Goal: Contribute content: Contribute content

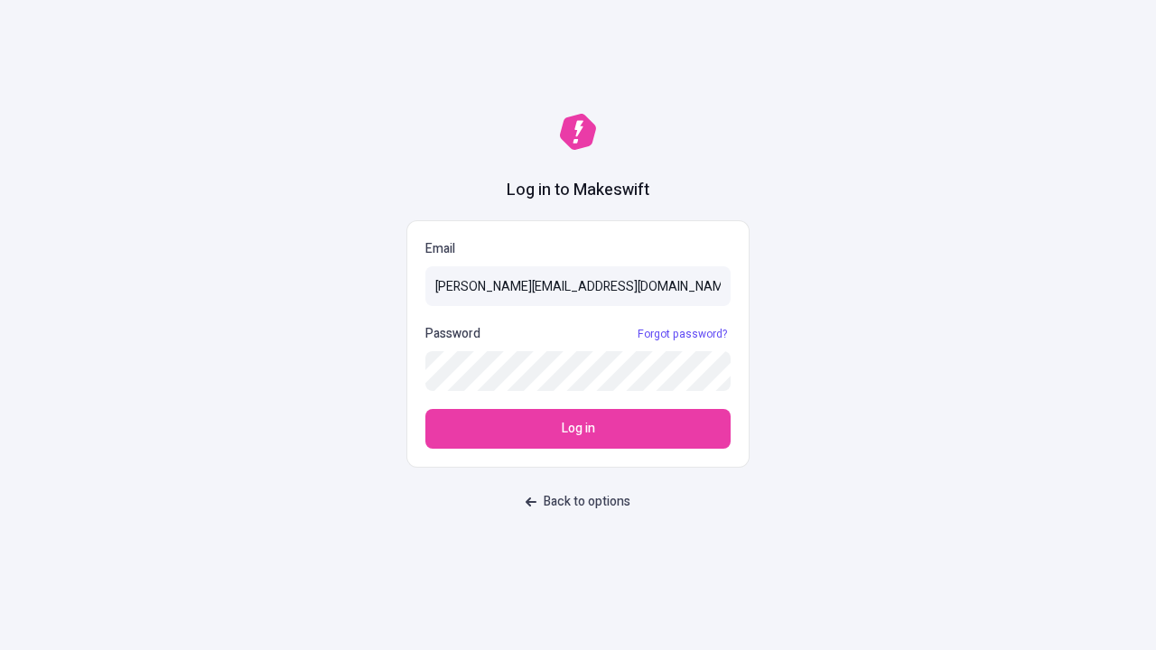
type input "sasha+test-ui@makeswift.com"
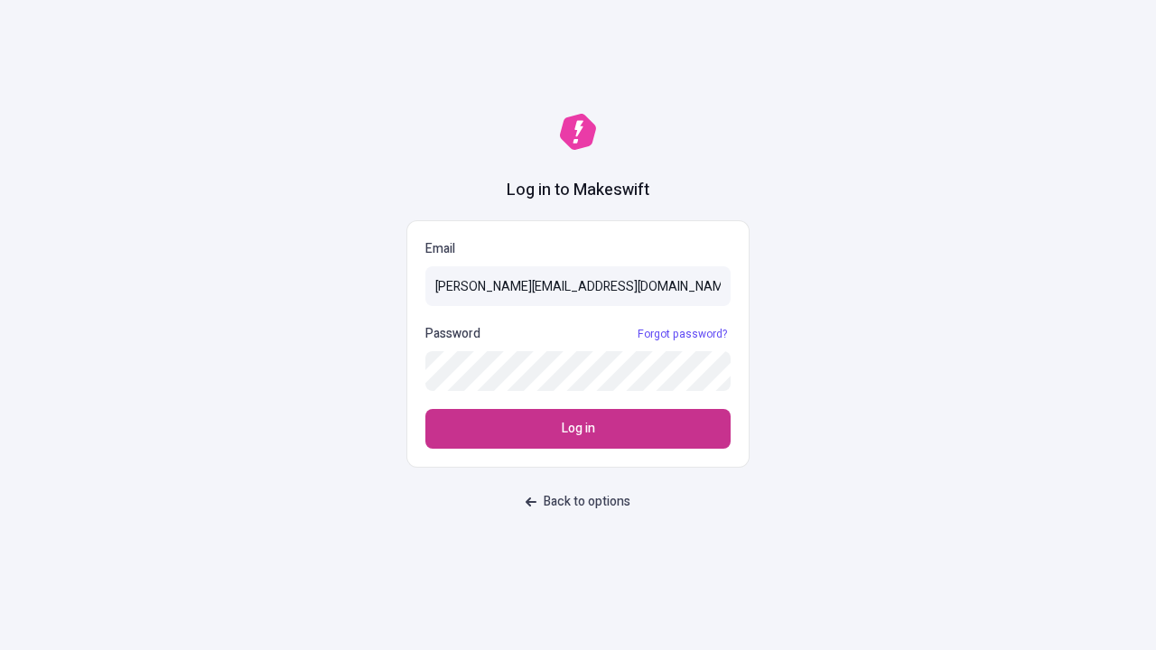
click at [578, 429] on span "Log in" at bounding box center [578, 429] width 33 height 20
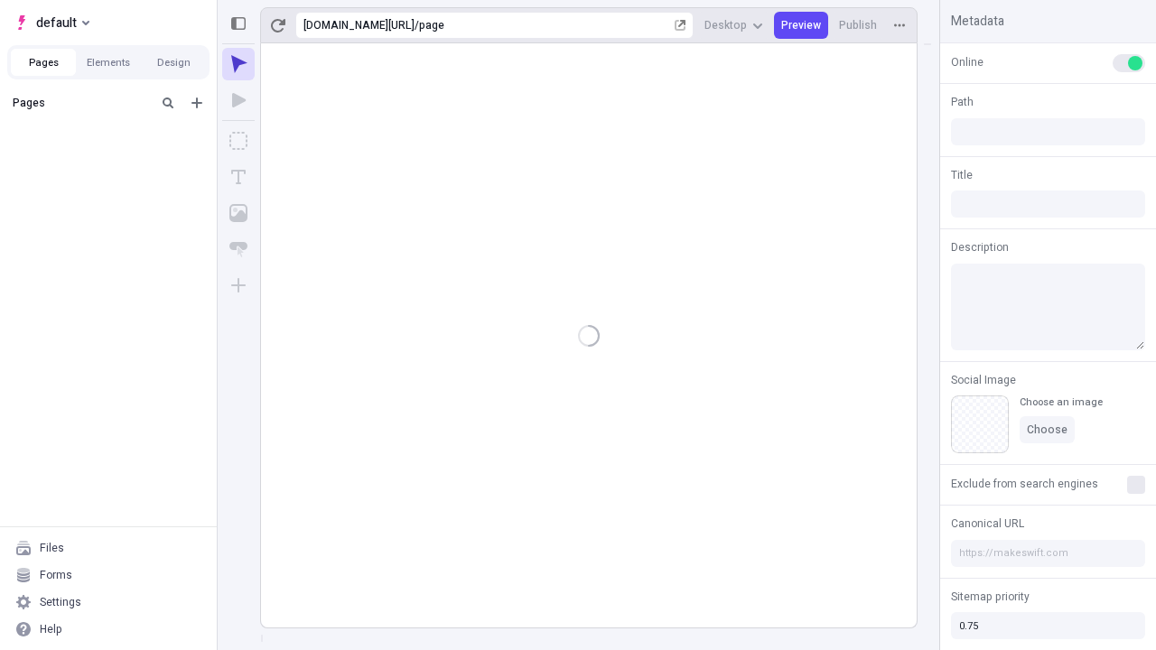
type input "/page"
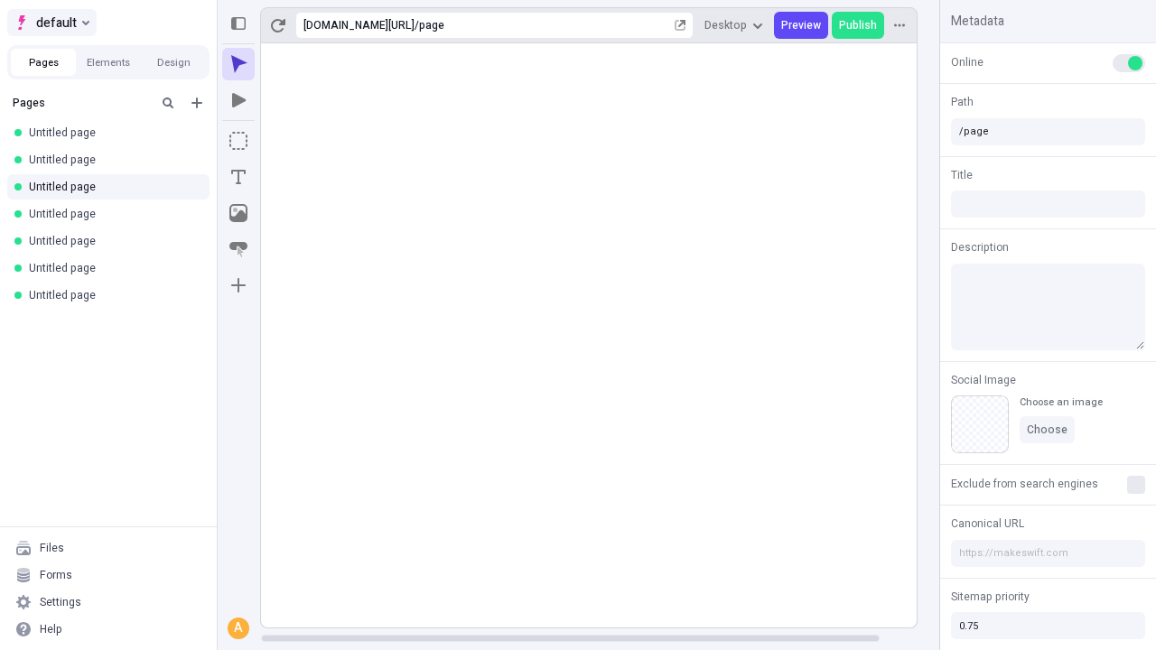
click at [51, 23] on span "default" at bounding box center [56, 23] width 41 height 22
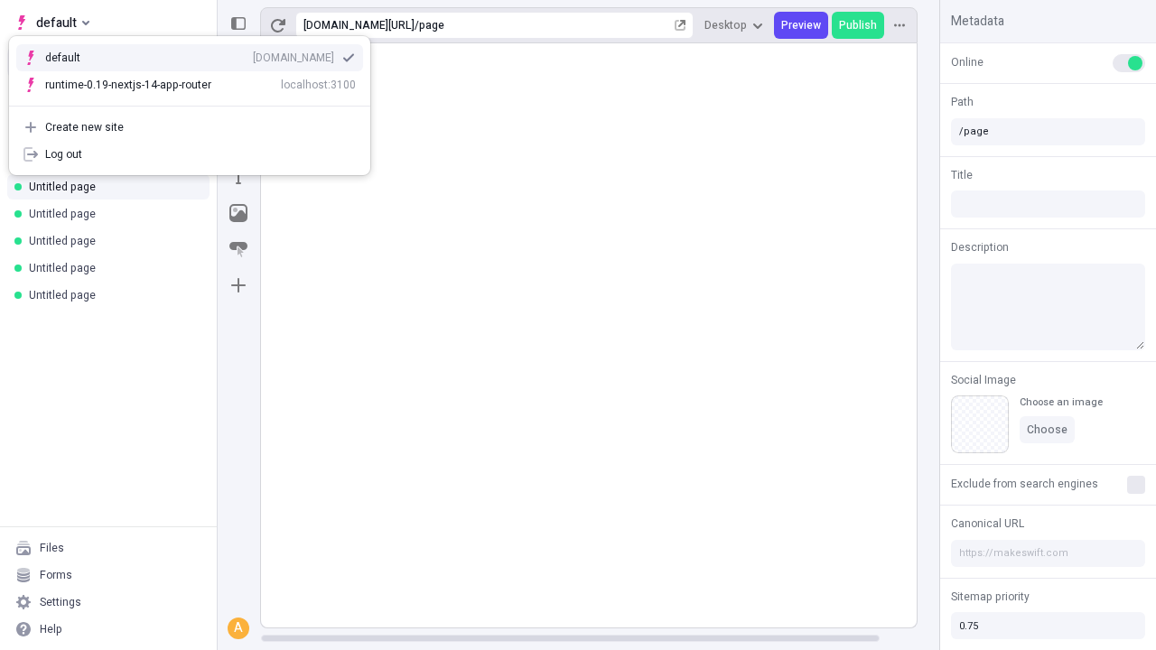
click at [190, 127] on div "Create new site" at bounding box center [200, 127] width 311 height 14
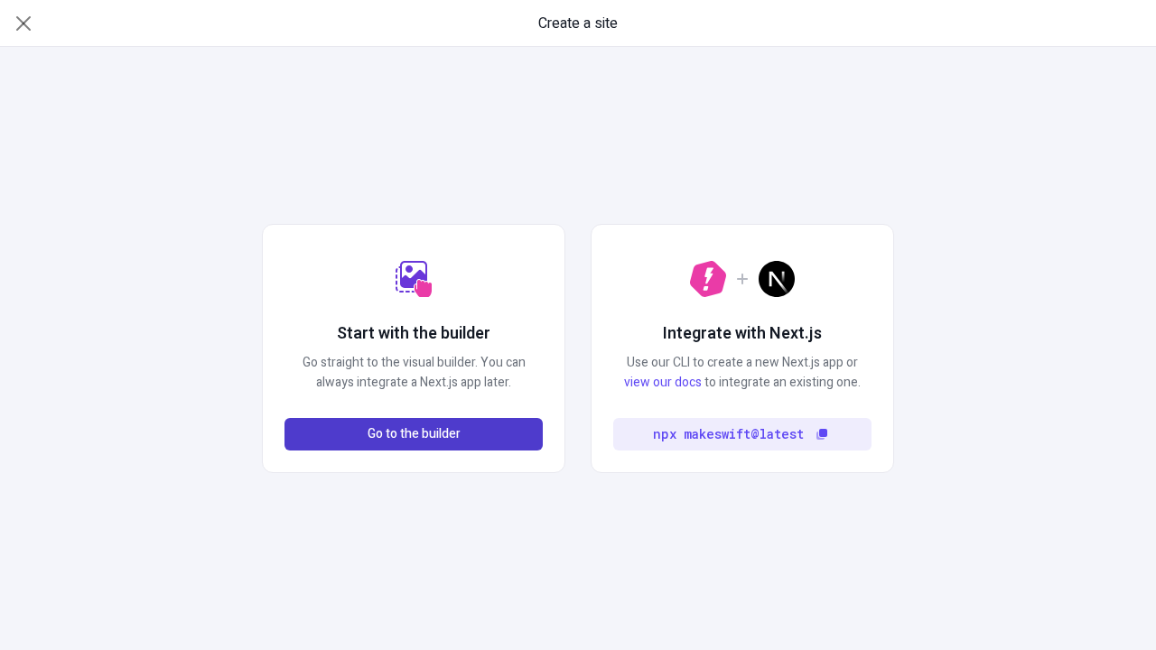
click at [414, 434] on span "Go to the builder" at bounding box center [414, 434] width 93 height 20
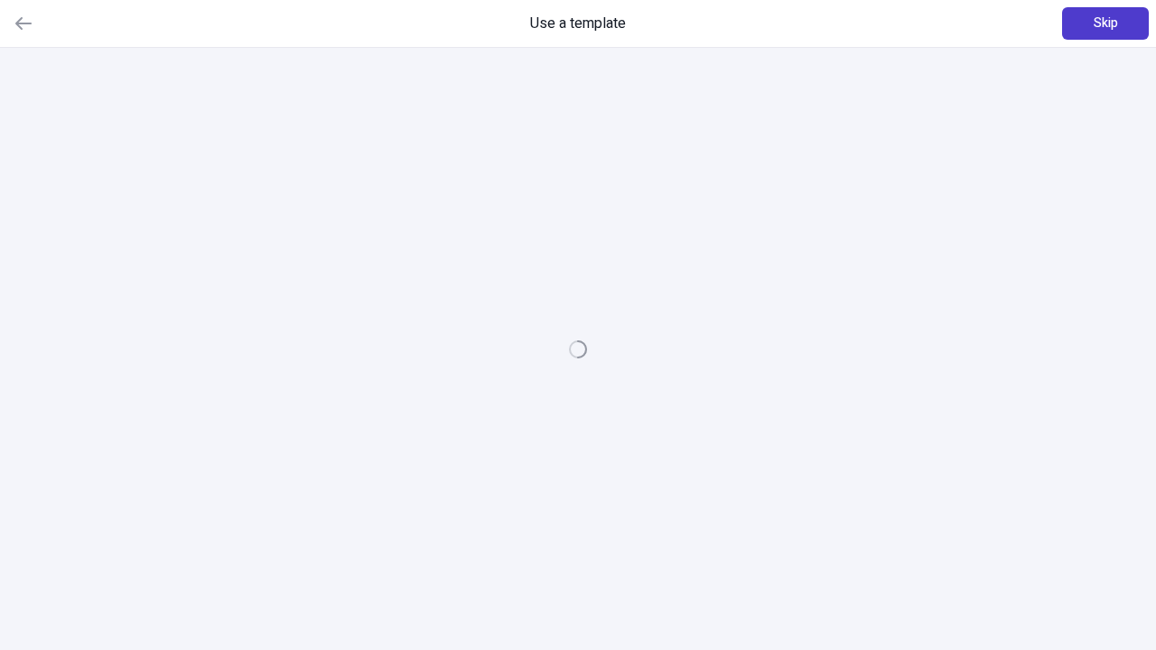
click at [1105, 23] on span "Skip" at bounding box center [1106, 24] width 24 height 20
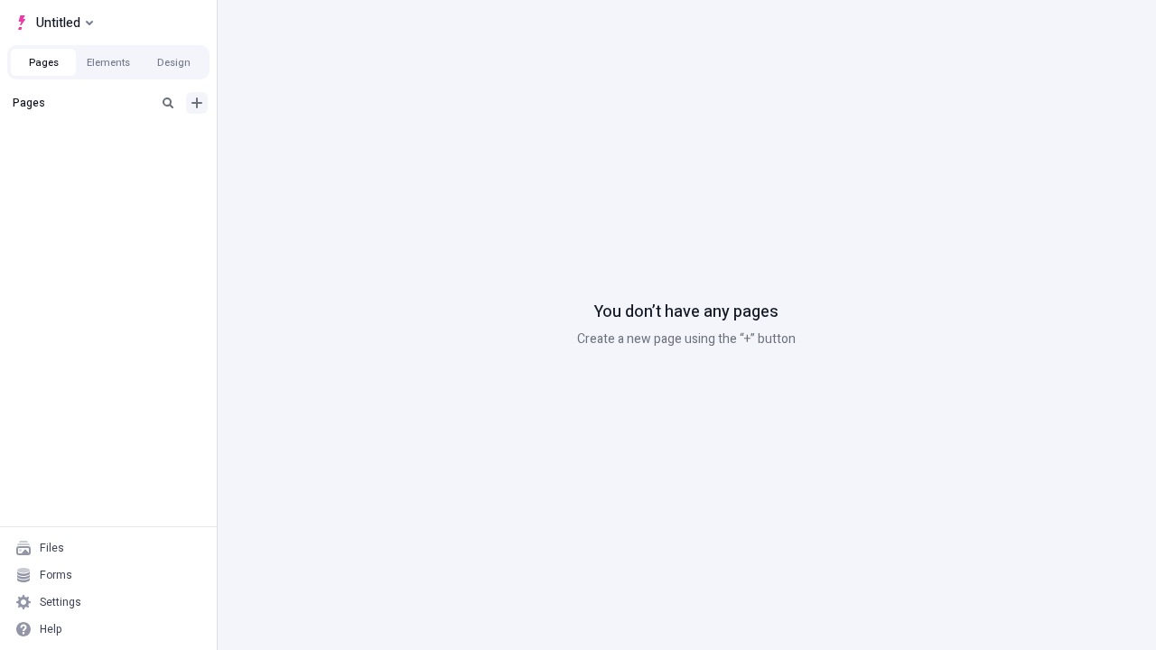
click at [197, 103] on icon "Add new" at bounding box center [196, 103] width 11 height 11
click at [293, 140] on span "Blank page" at bounding box center [303, 140] width 112 height 14
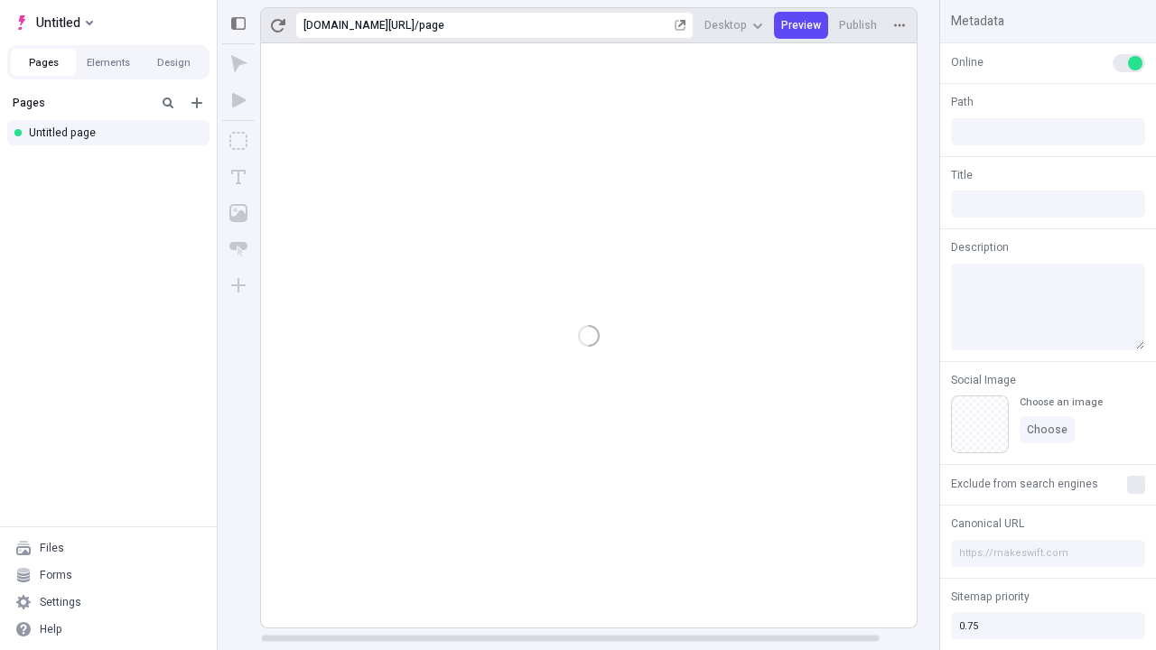
type input "/page"
click at [238, 141] on icon "Box" at bounding box center [238, 141] width 18 height 18
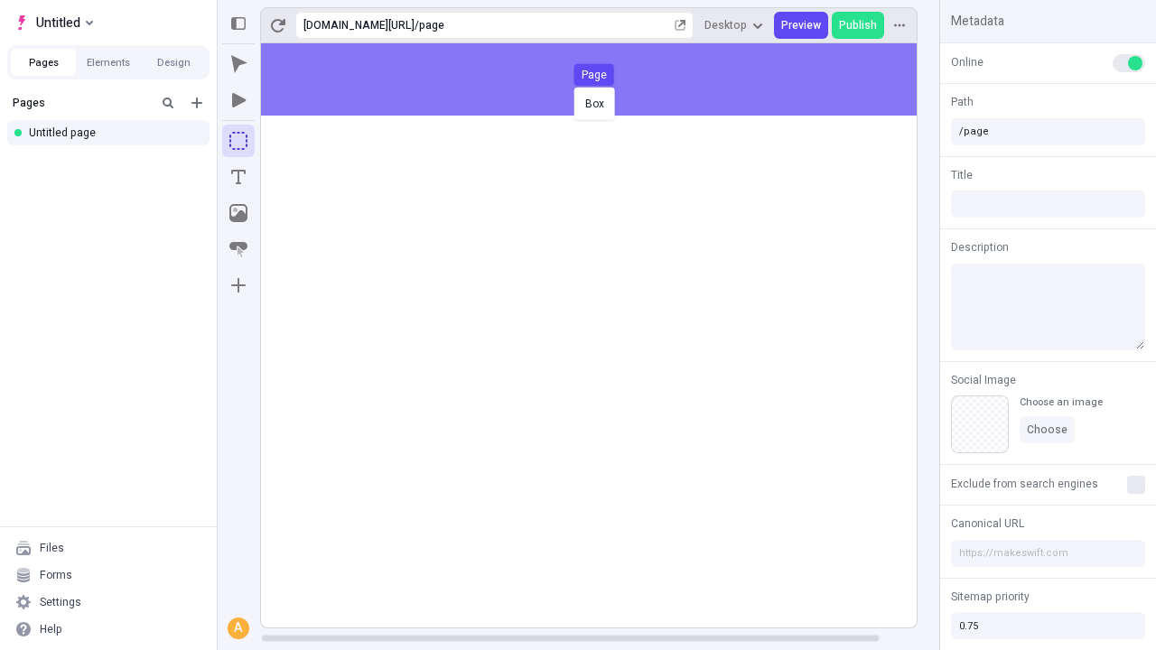
click at [607, 79] on div "Box Page" at bounding box center [578, 325] width 1156 height 650
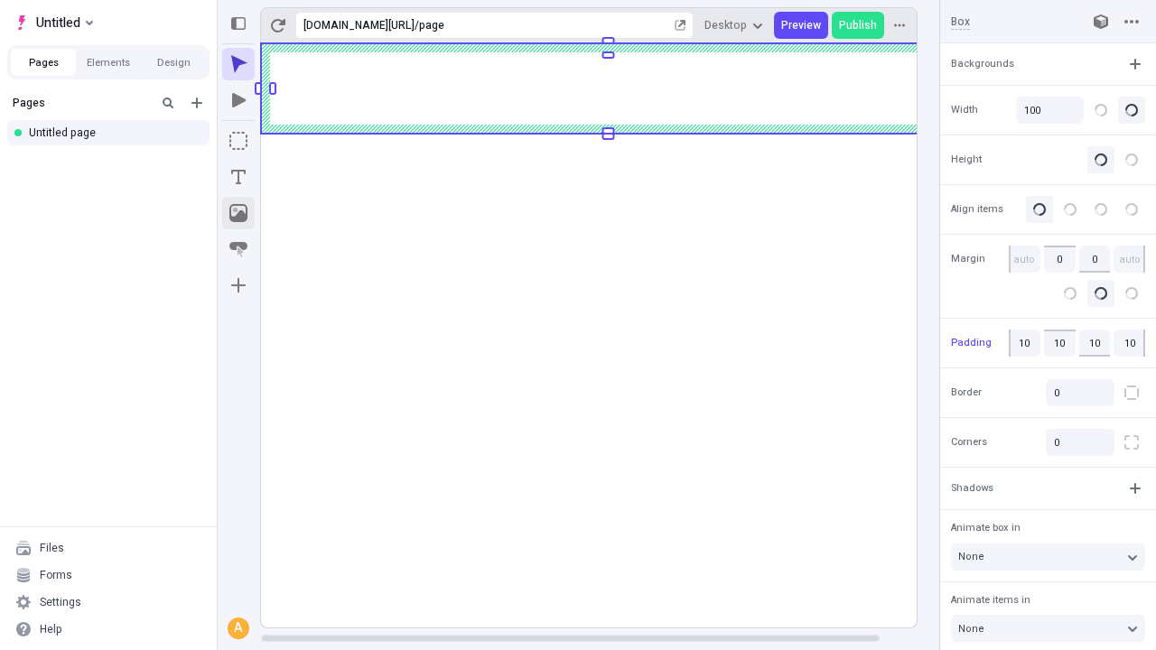
click at [238, 213] on icon "Image" at bounding box center [238, 213] width 18 height 18
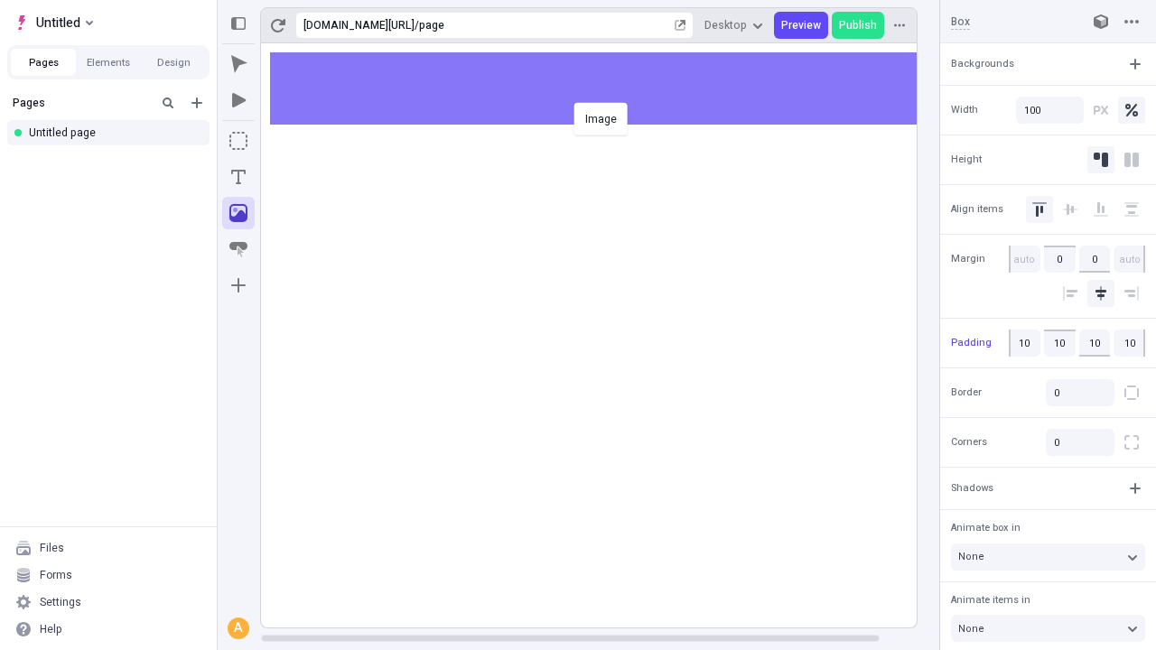
click at [607, 89] on div "Image" at bounding box center [578, 325] width 1156 height 650
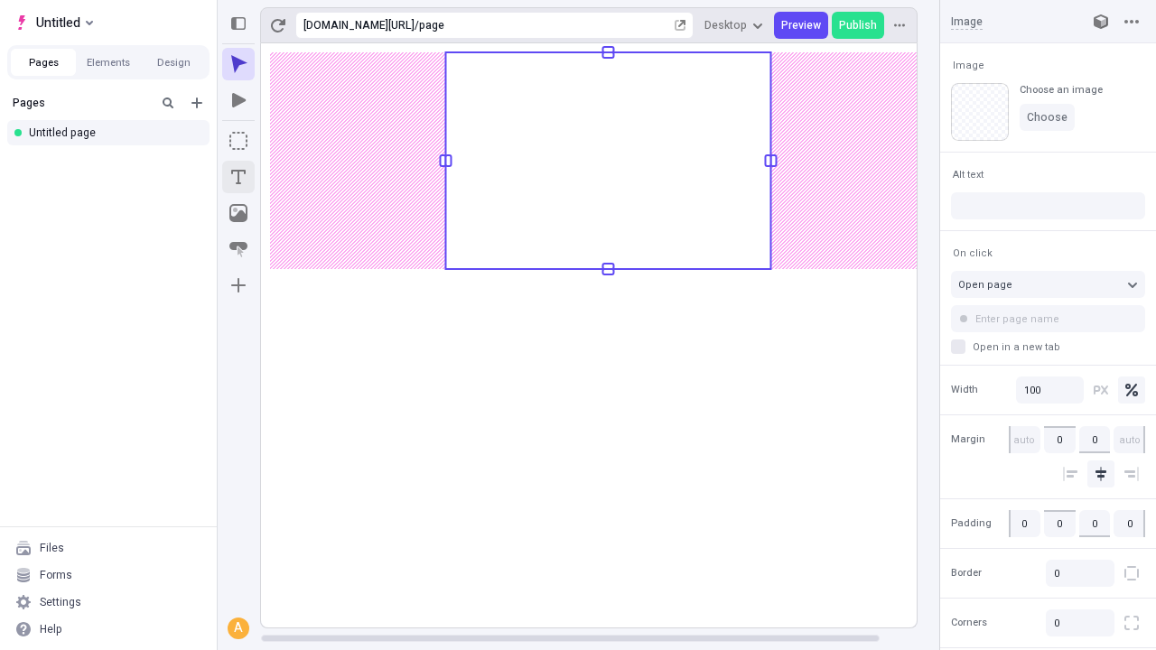
click at [238, 177] on icon "Text" at bounding box center [238, 177] width 14 height 14
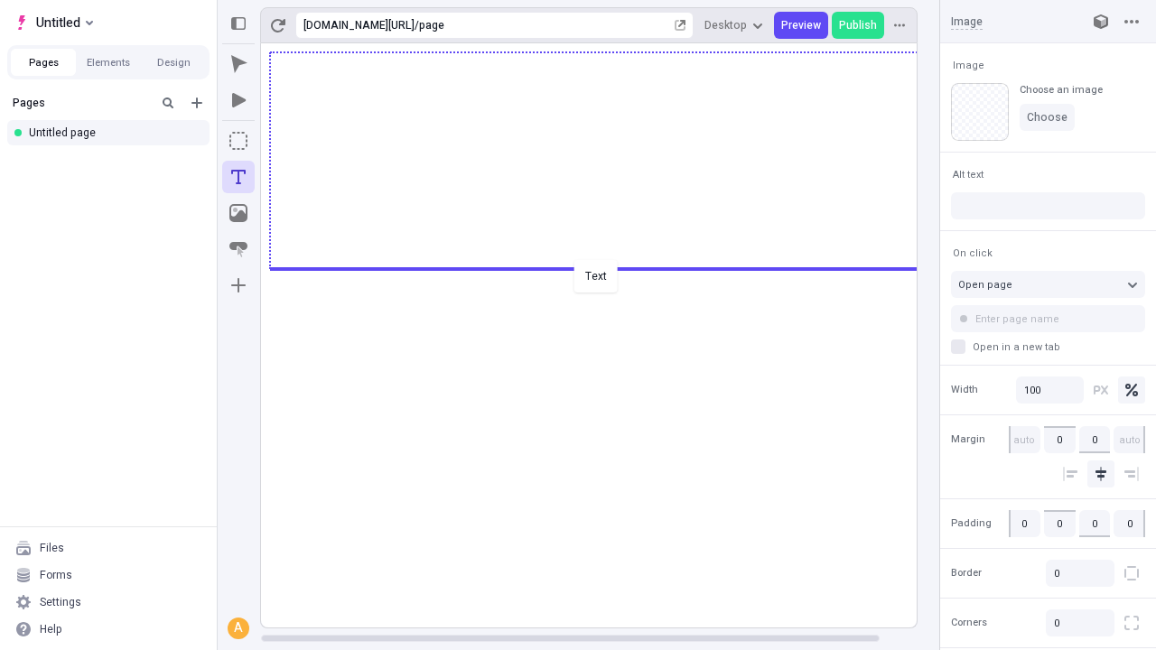
click at [607, 267] on div "Text" at bounding box center [578, 325] width 1156 height 650
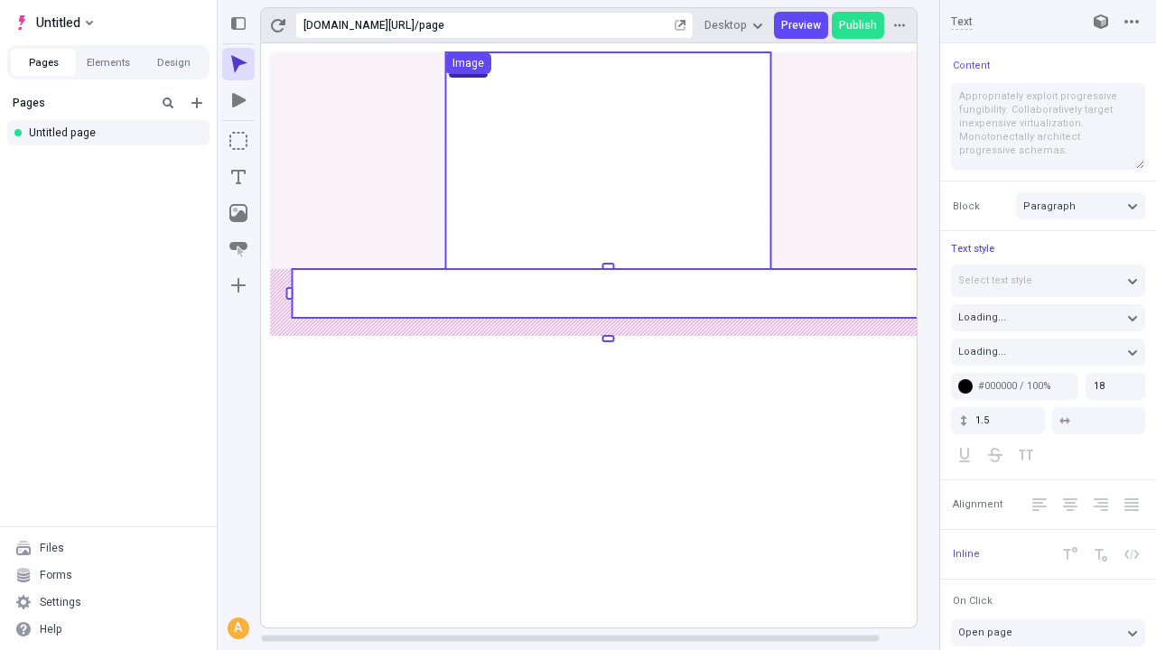
click at [607, 294] on rect at bounding box center [608, 293] width 632 height 49
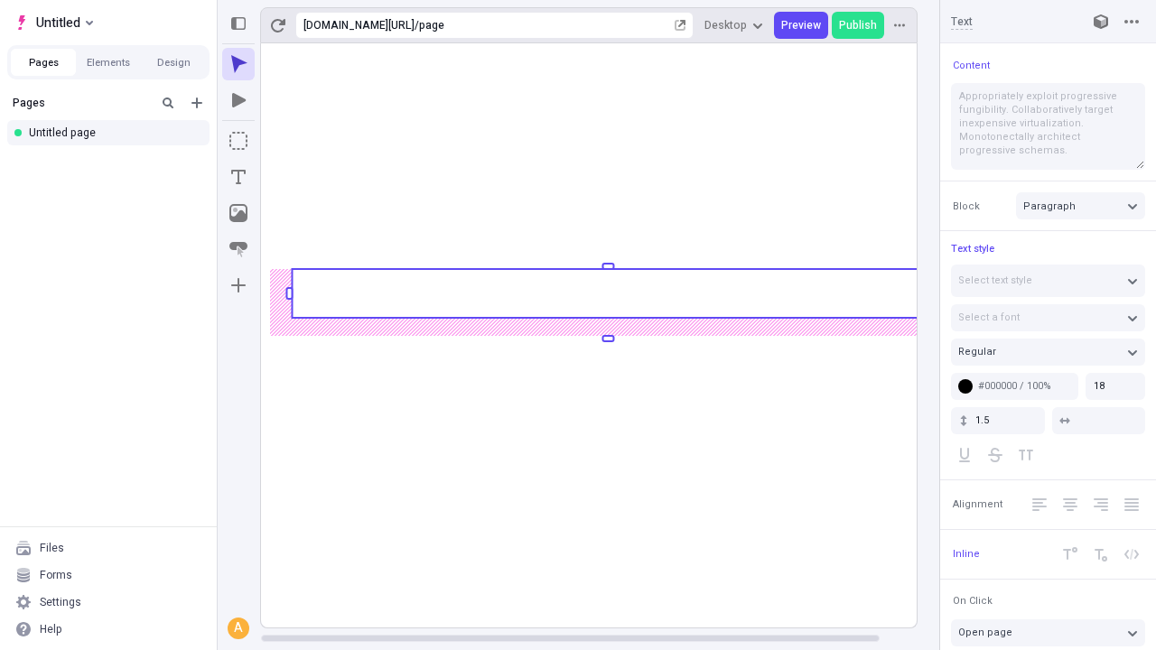
click at [607, 294] on rect at bounding box center [608, 293] width 632 height 49
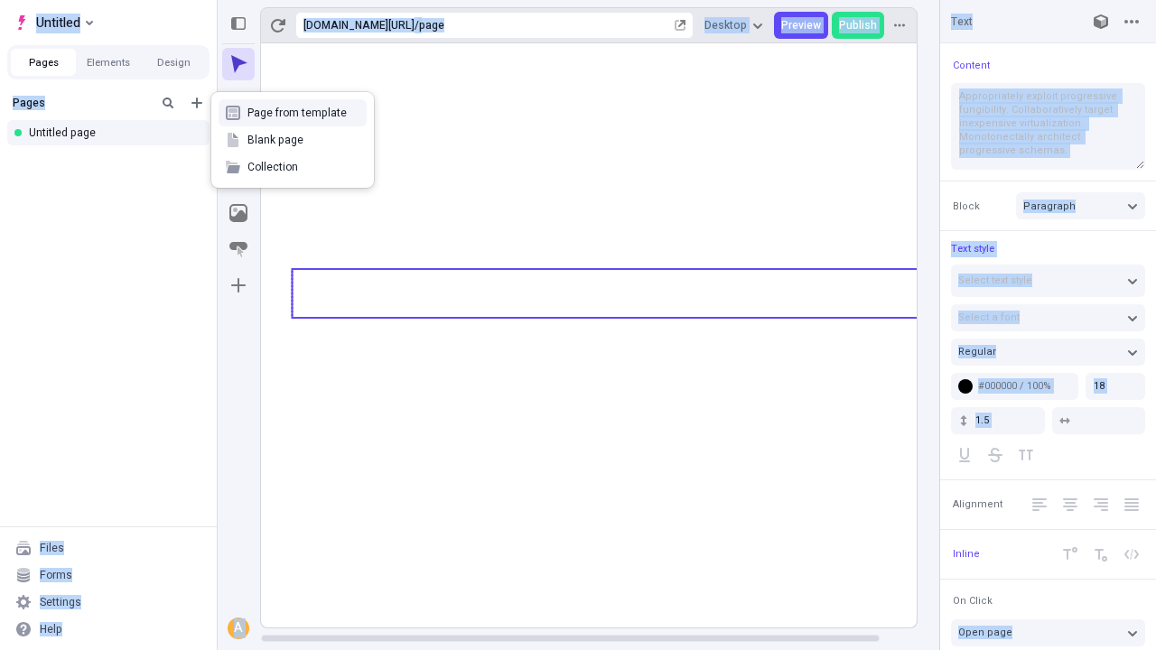
click at [238, 213] on icon "Image" at bounding box center [238, 213] width 18 height 18
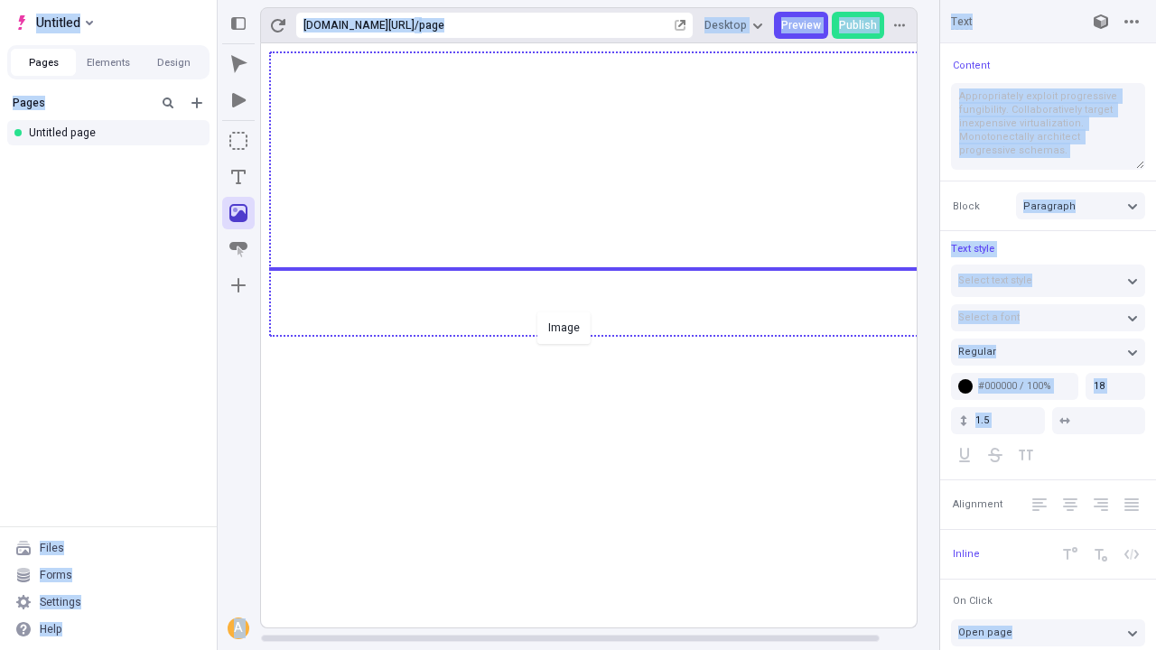
click at [607, 334] on div "Image" at bounding box center [578, 325] width 1156 height 650
